Goal: Transaction & Acquisition: Purchase product/service

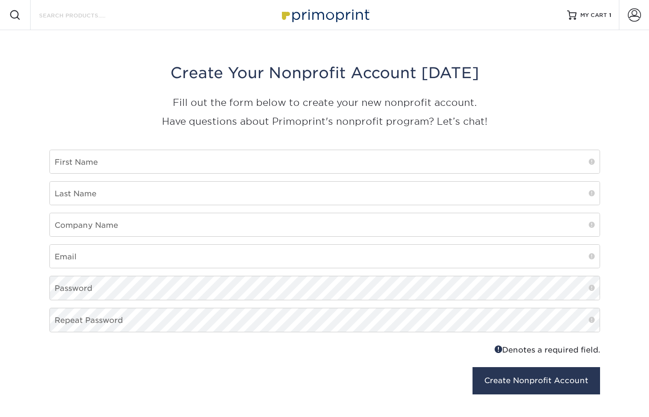
click at [122, 14] on input "Search Products" at bounding box center [84, 14] width 92 height 11
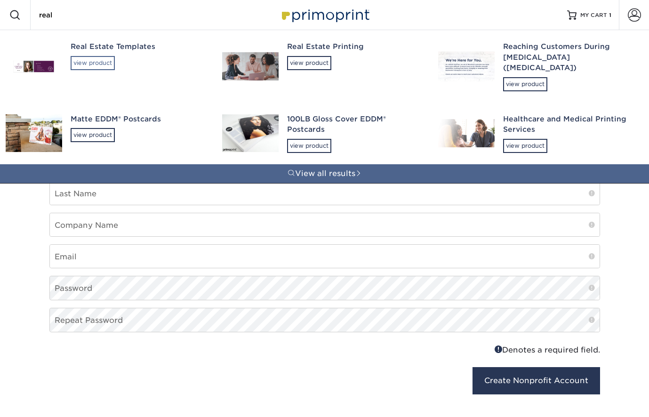
type input "real"
click at [109, 61] on div "view product" at bounding box center [93, 63] width 44 height 14
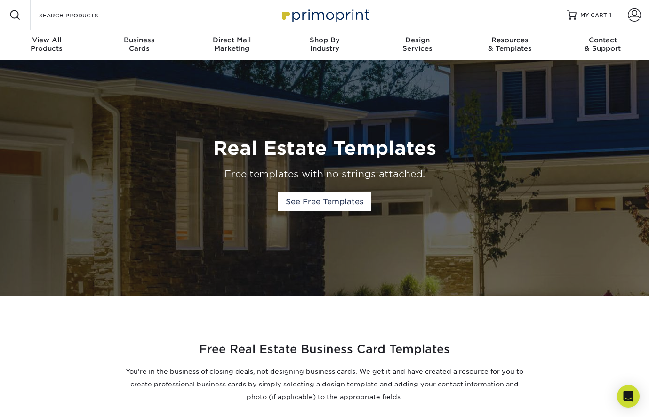
drag, startPoint x: 238, startPoint y: 68, endPoint x: 269, endPoint y: 80, distance: 33.0
click at [269, 80] on div "Real Estate Templates Free templates with no strings attached. See Free Templat…" at bounding box center [324, 177] width 565 height 235
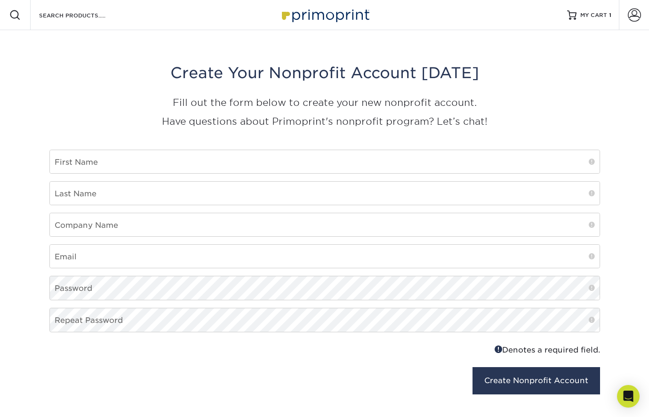
click at [351, 6] on img at bounding box center [325, 15] width 94 height 20
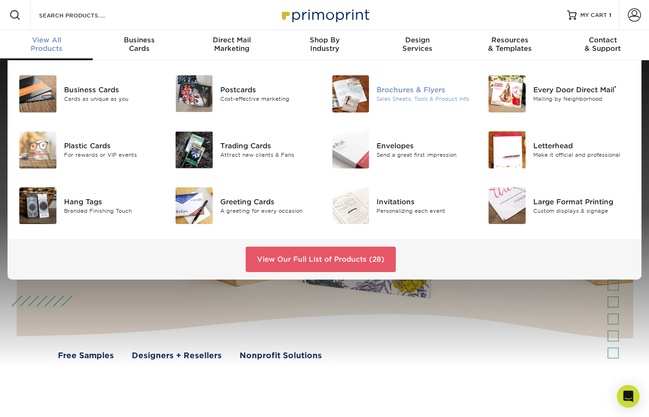
click at [415, 89] on div "Brochures & Flyers" at bounding box center [425, 90] width 97 height 10
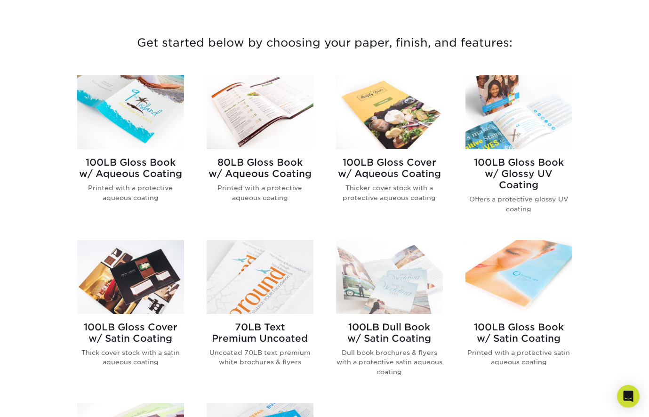
scroll to position [338, 0]
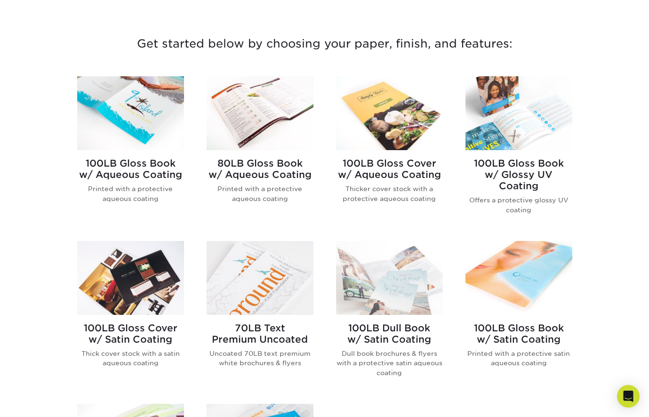
click at [402, 127] on img at bounding box center [389, 113] width 107 height 74
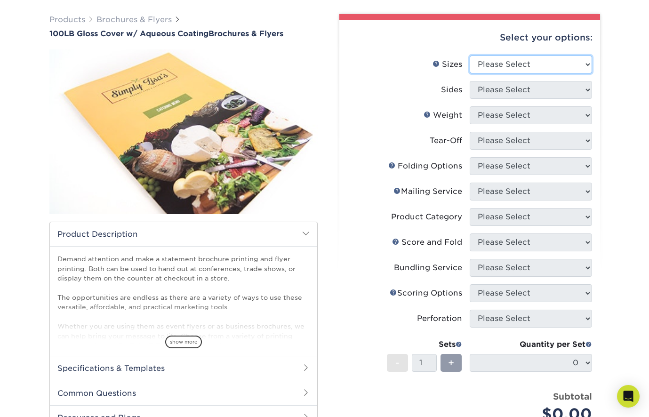
scroll to position [42, 0]
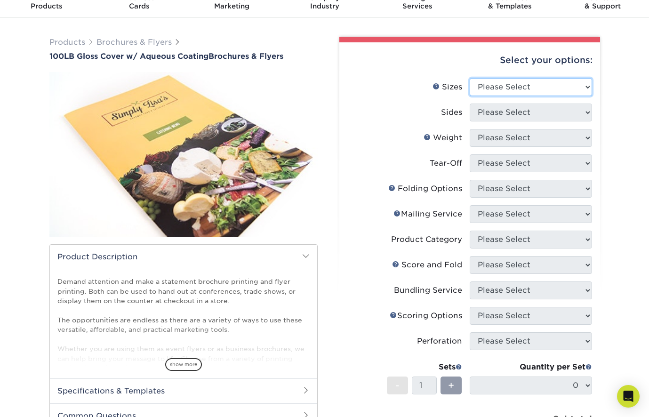
select select "11.00x17.00"
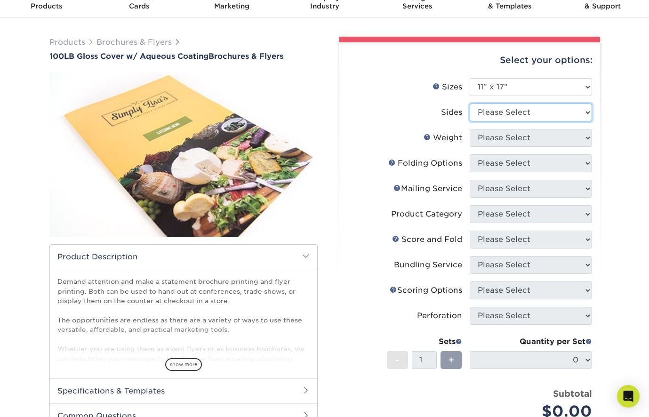
select select "13abbda7-1d64-4f25-8bb2-c179b224825d"
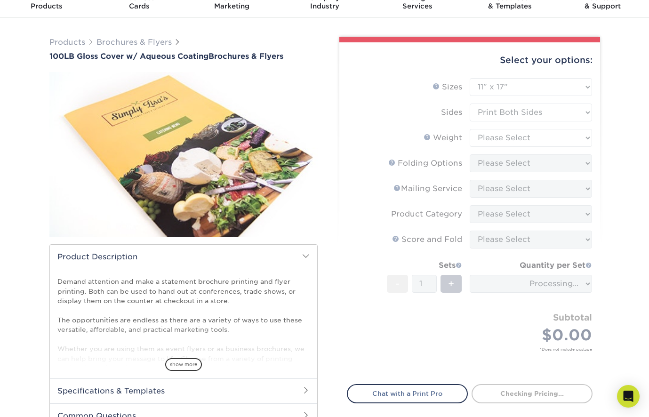
click at [519, 139] on form "Sizes Help Sizes Please Select 3.5" x 8.5" 3.5" x 11" 3.67" x 8.5" 4" x 8.5" 4"…" at bounding box center [470, 225] width 246 height 295
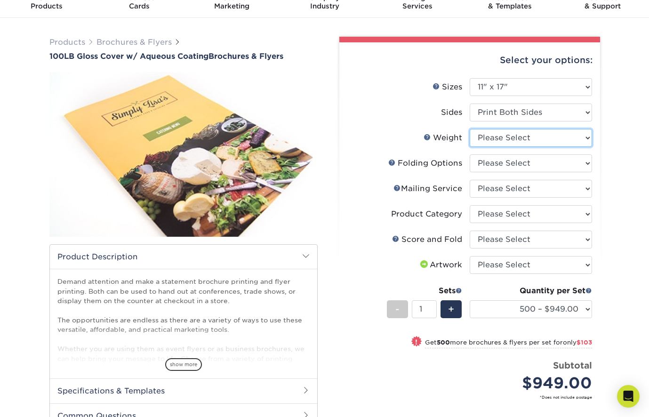
select select "100LB"
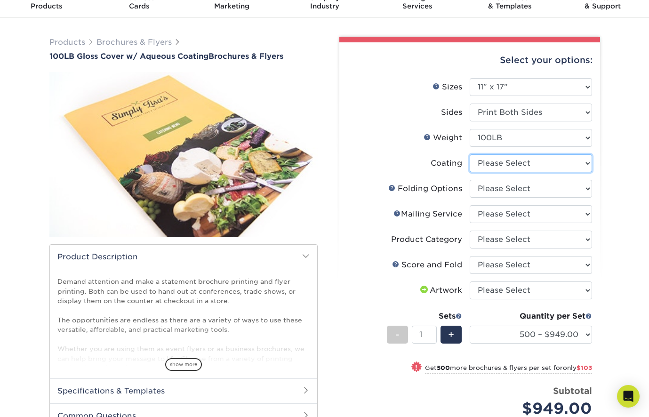
select select "d41dab50-ff65-4f4f-bb17-2afe4d36ae33"
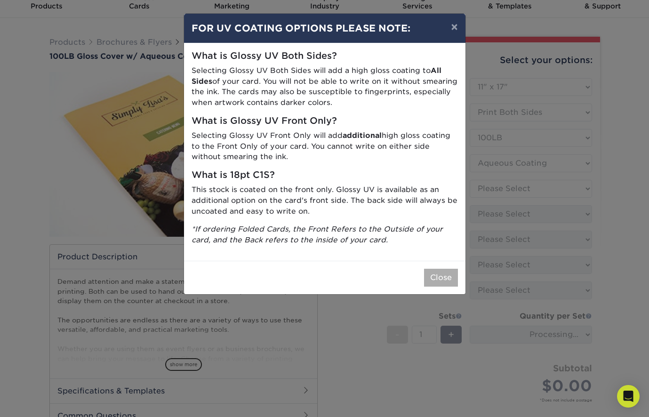
click at [435, 270] on button "Close" at bounding box center [441, 278] width 34 height 18
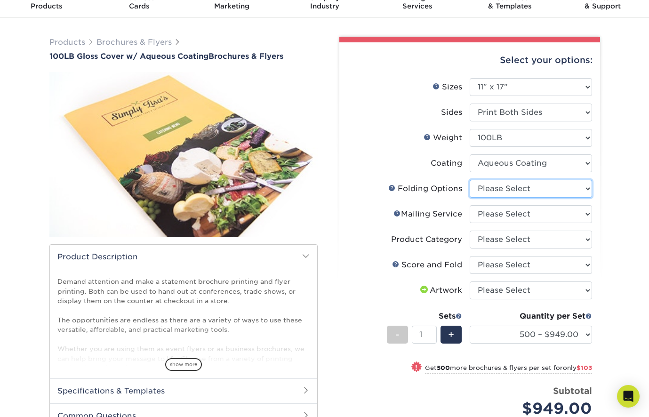
select select "9b1d5825-34d1-4721-9874-ed79abb003d7"
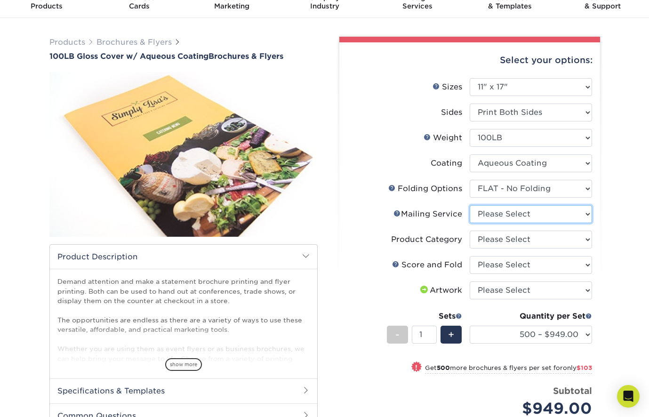
select select "3e5e9bdd-d78a-4c28-a41d-fe1407925ca6"
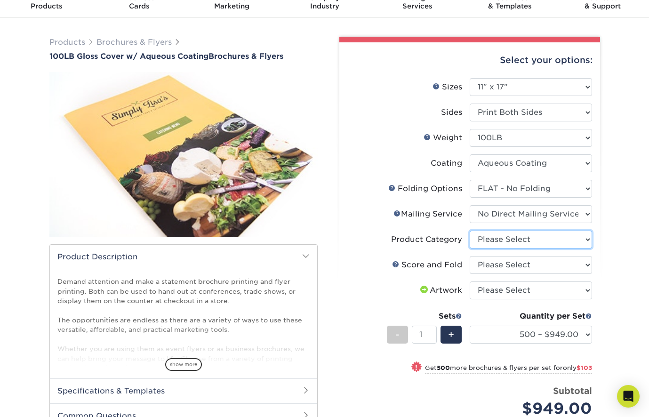
select select "1a668080-6b7c-4174-b399-2c3833b27ef4"
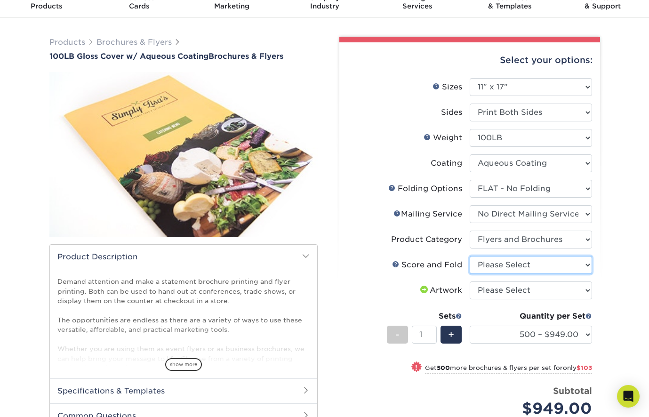
select select "a16c219e-16ac-4cab-aed3-3adba38009f9"
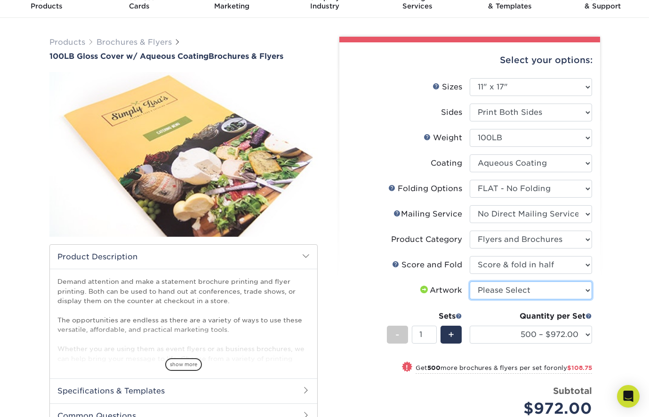
select select "upload"
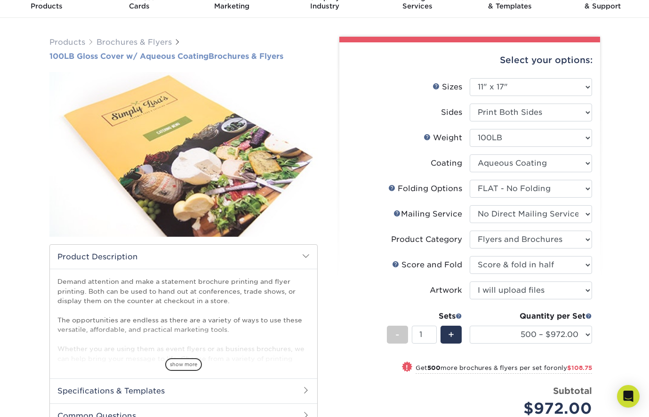
drag, startPoint x: 296, startPoint y: 57, endPoint x: 264, endPoint y: 57, distance: 32.0
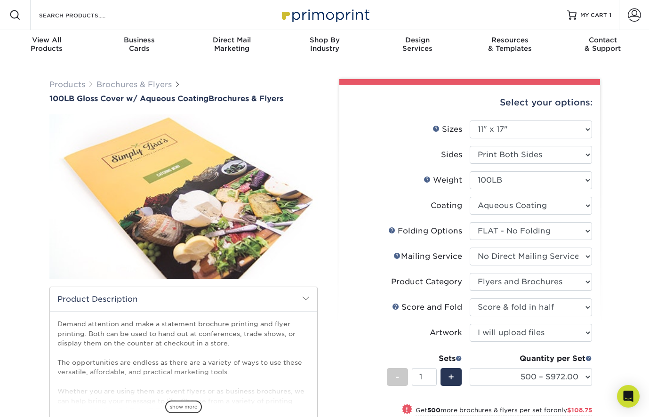
scroll to position [0, 0]
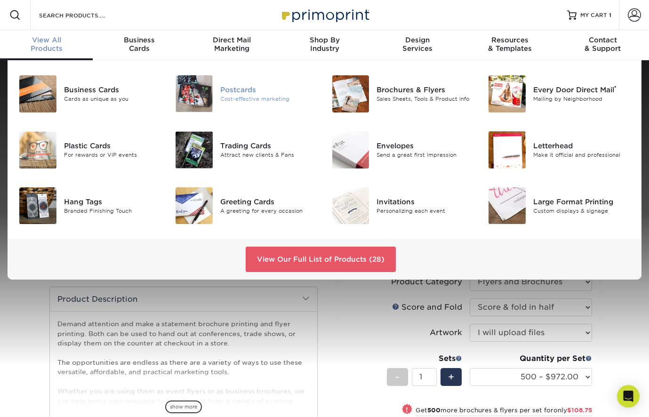
click at [248, 90] on div "Postcards" at bounding box center [268, 90] width 97 height 10
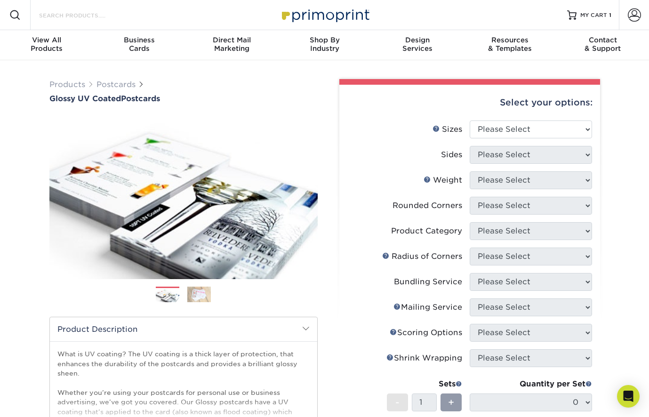
click at [63, 12] on input "Search Products" at bounding box center [84, 14] width 92 height 11
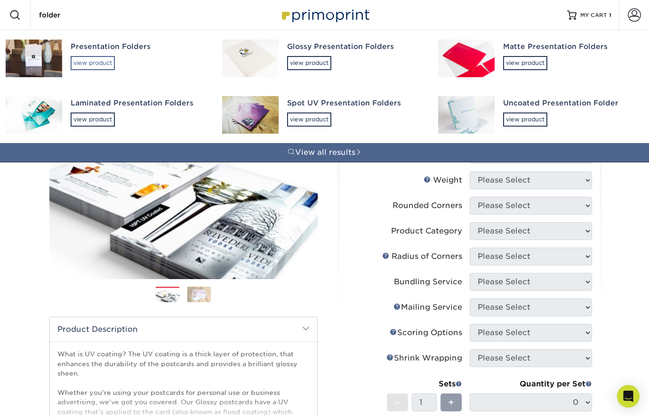
type input "folder"
click at [82, 61] on div "view product" at bounding box center [93, 63] width 44 height 14
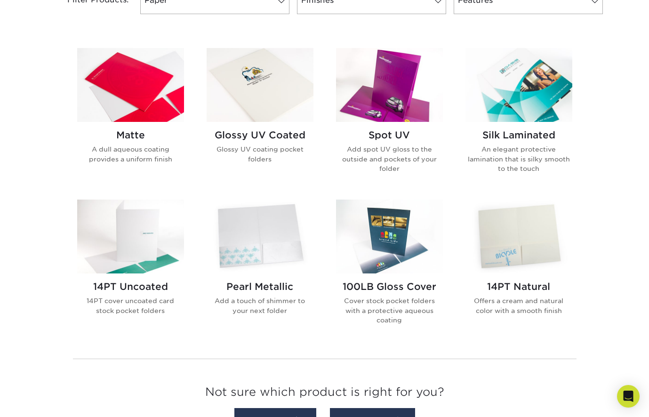
scroll to position [427, 0]
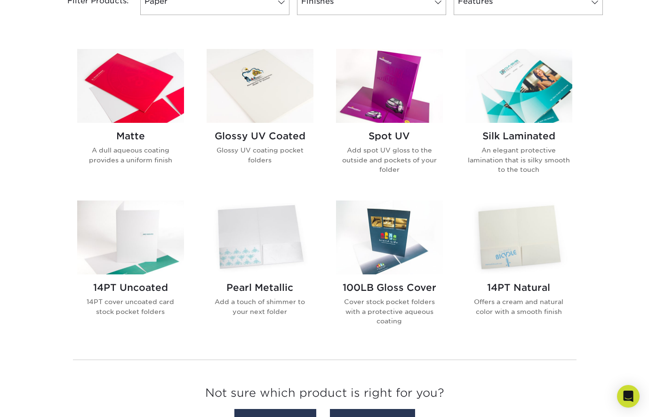
click at [255, 93] on img at bounding box center [260, 86] width 107 height 74
